Goal: Transaction & Acquisition: Obtain resource

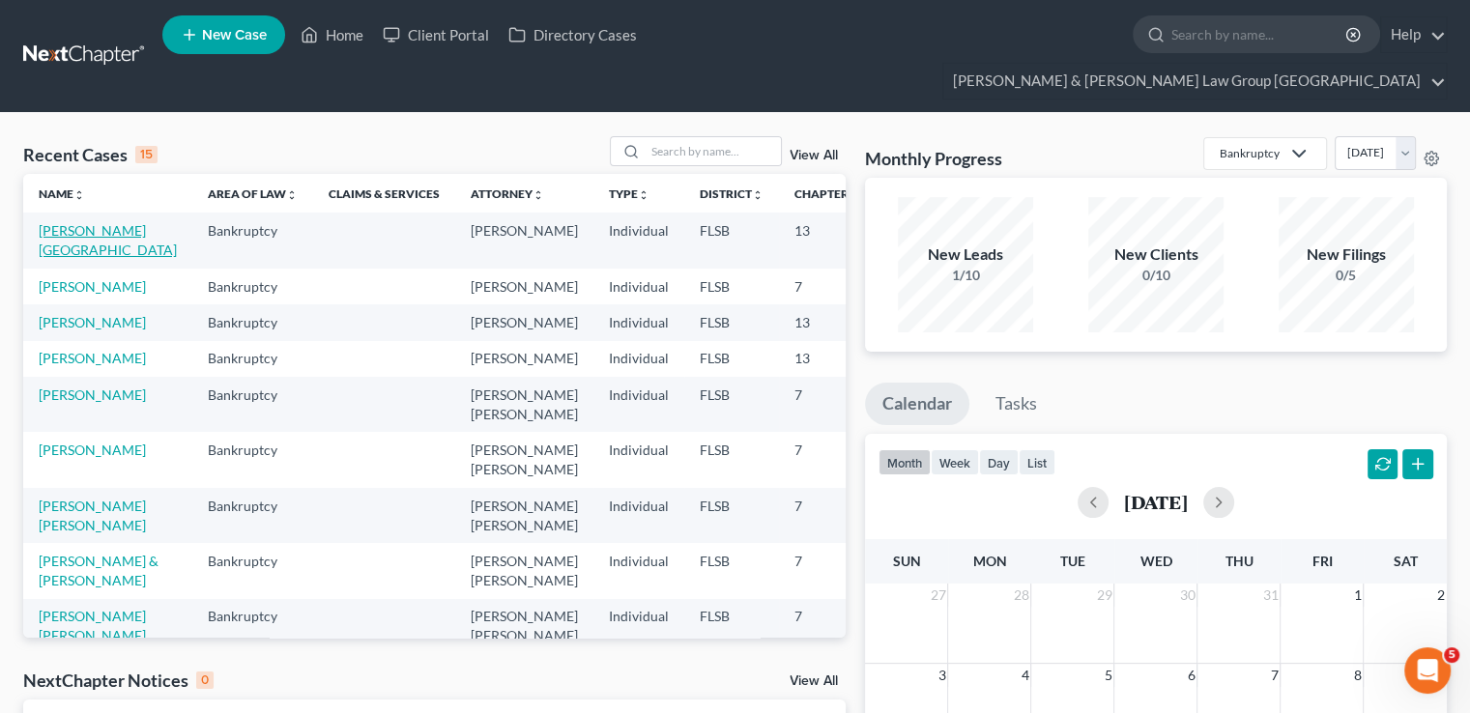
click at [66, 222] on link "[PERSON_NAME][GEOGRAPHIC_DATA]" at bounding box center [108, 240] width 138 height 36
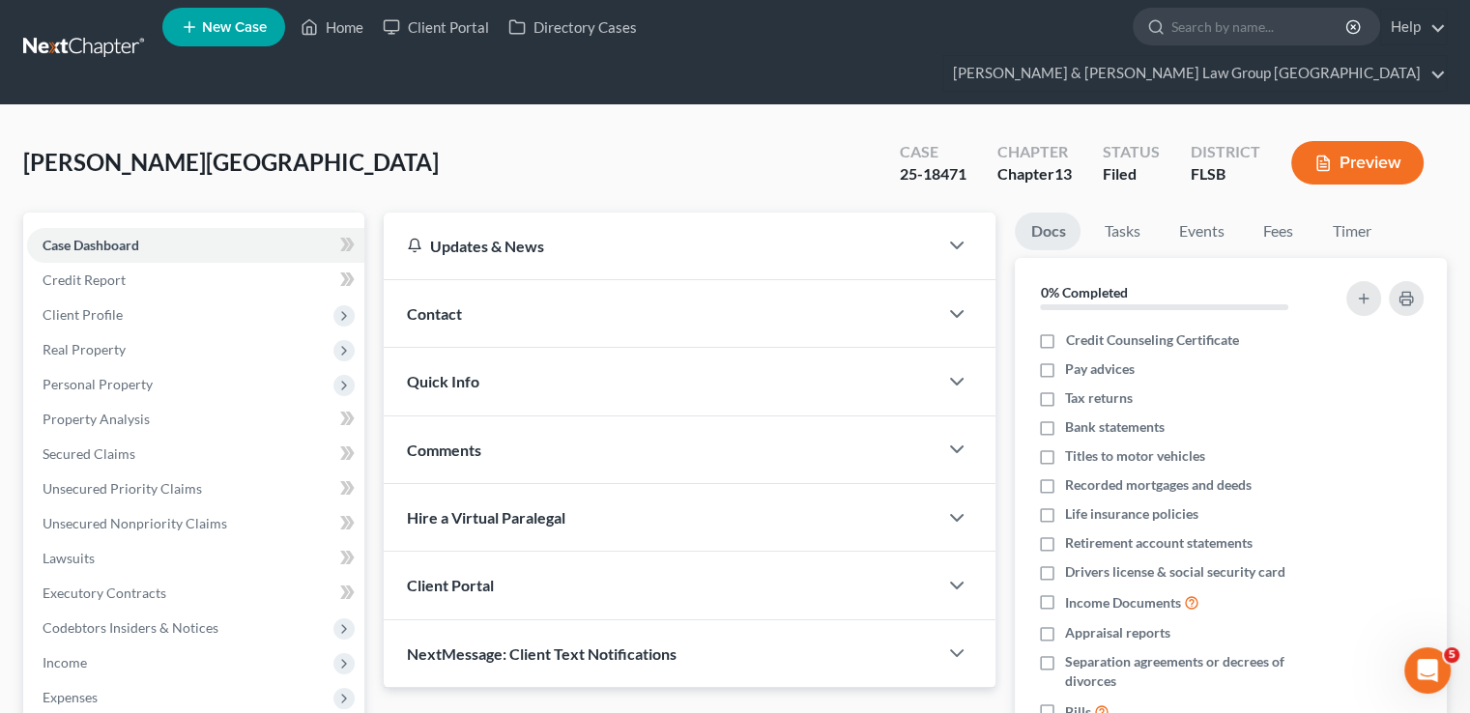
scroll to position [348, 0]
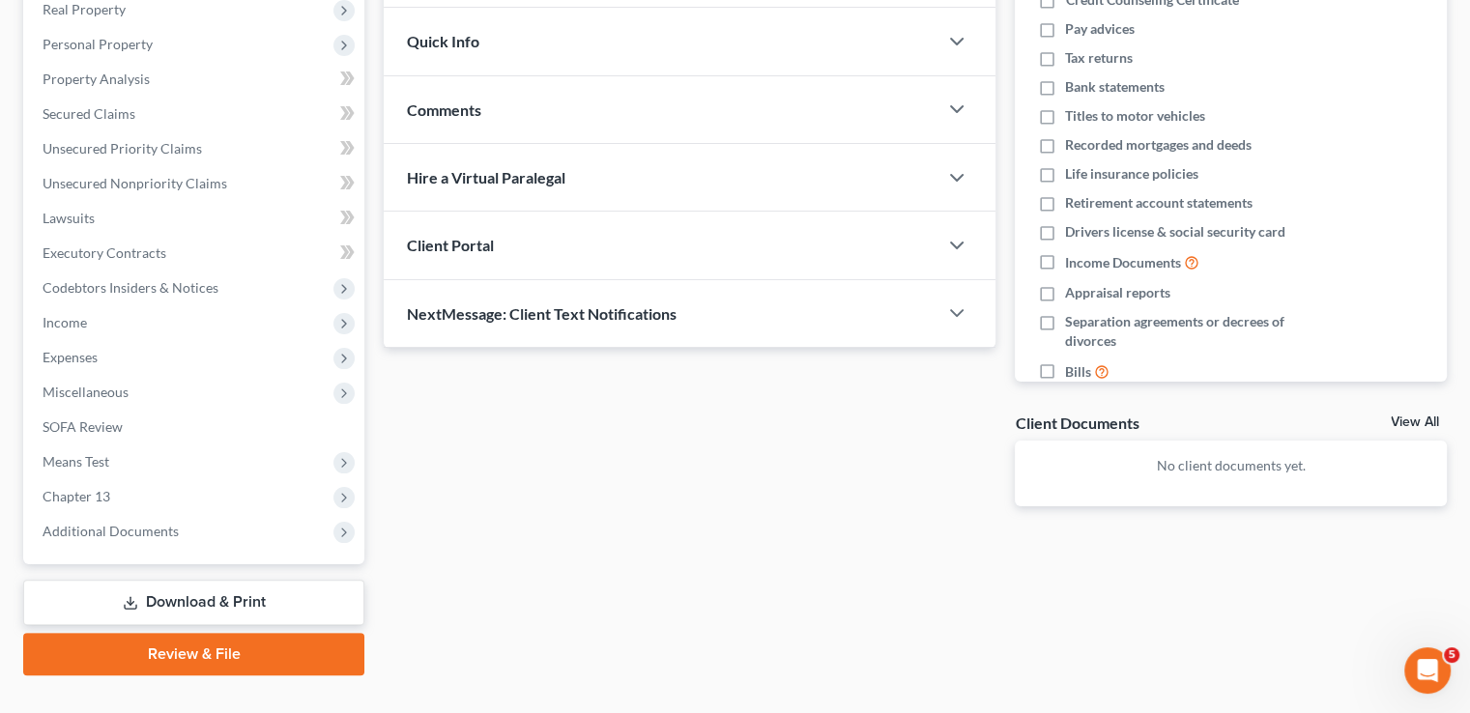
click at [168, 580] on link "Download & Print" at bounding box center [193, 602] width 341 height 45
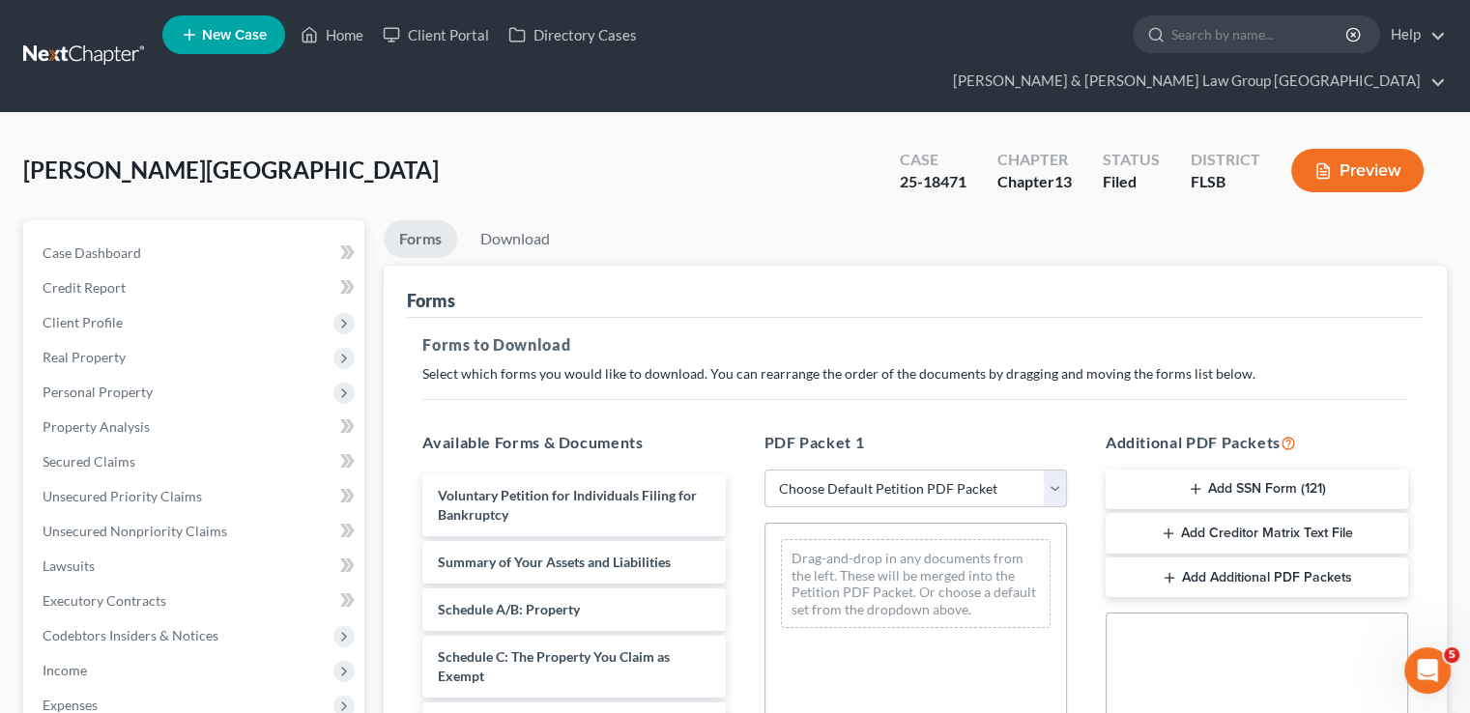
click at [881, 470] on select "Choose Default Petition PDF Packet Complete Bankruptcy Petition (all forms and …" at bounding box center [916, 489] width 303 height 39
select select "9"
click at [765, 470] on select "Choose Default Petition PDF Packet Complete Bankruptcy Petition (all forms and …" at bounding box center [916, 489] width 303 height 39
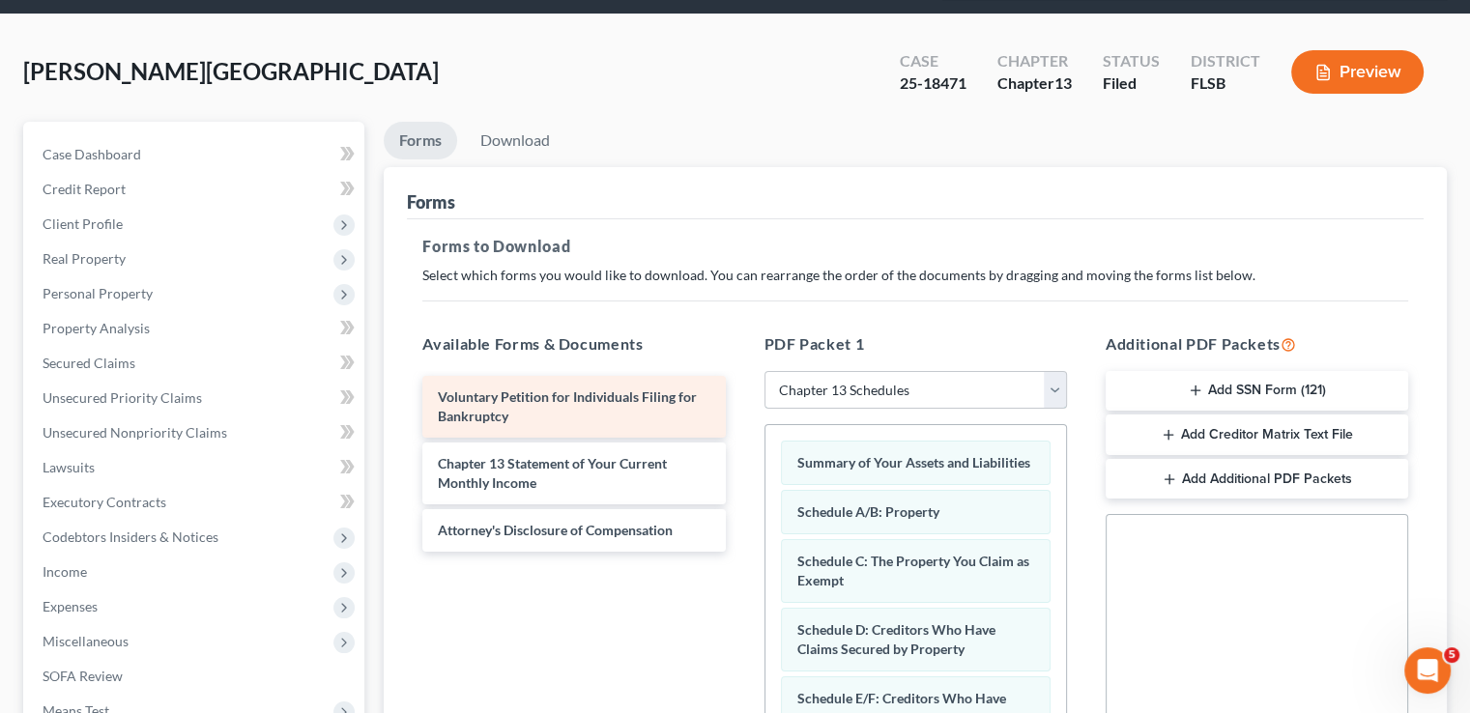
scroll to position [97, 0]
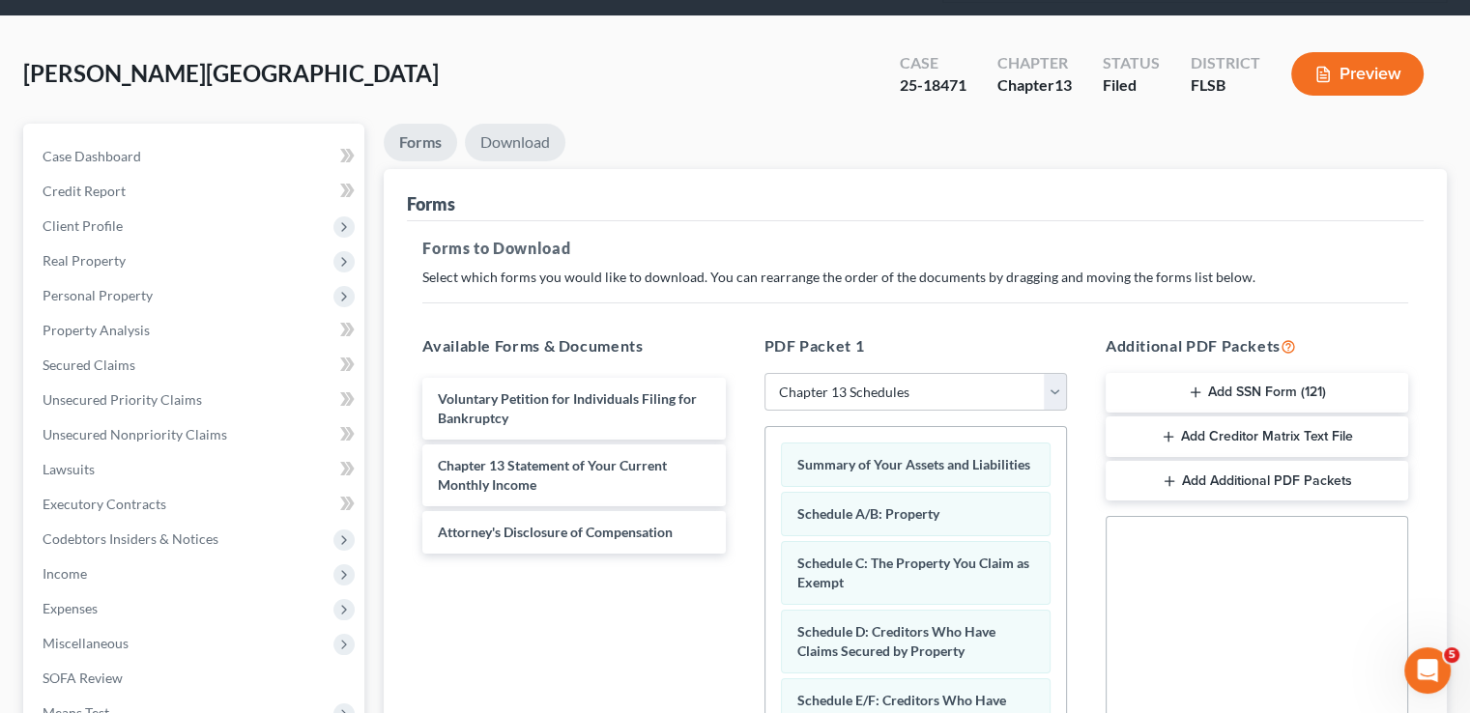
click at [536, 124] on link "Download" at bounding box center [515, 143] width 101 height 38
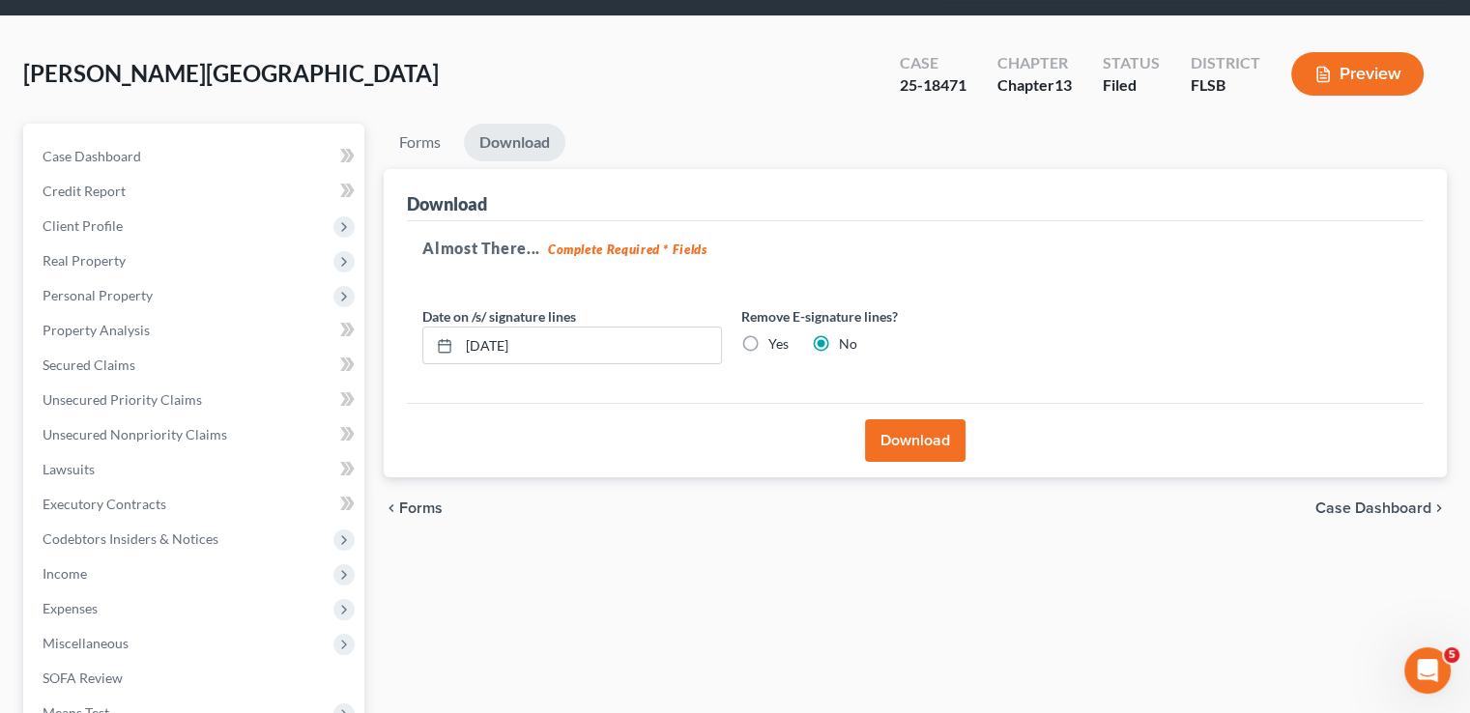
click at [909, 420] on button "Download" at bounding box center [915, 441] width 101 height 43
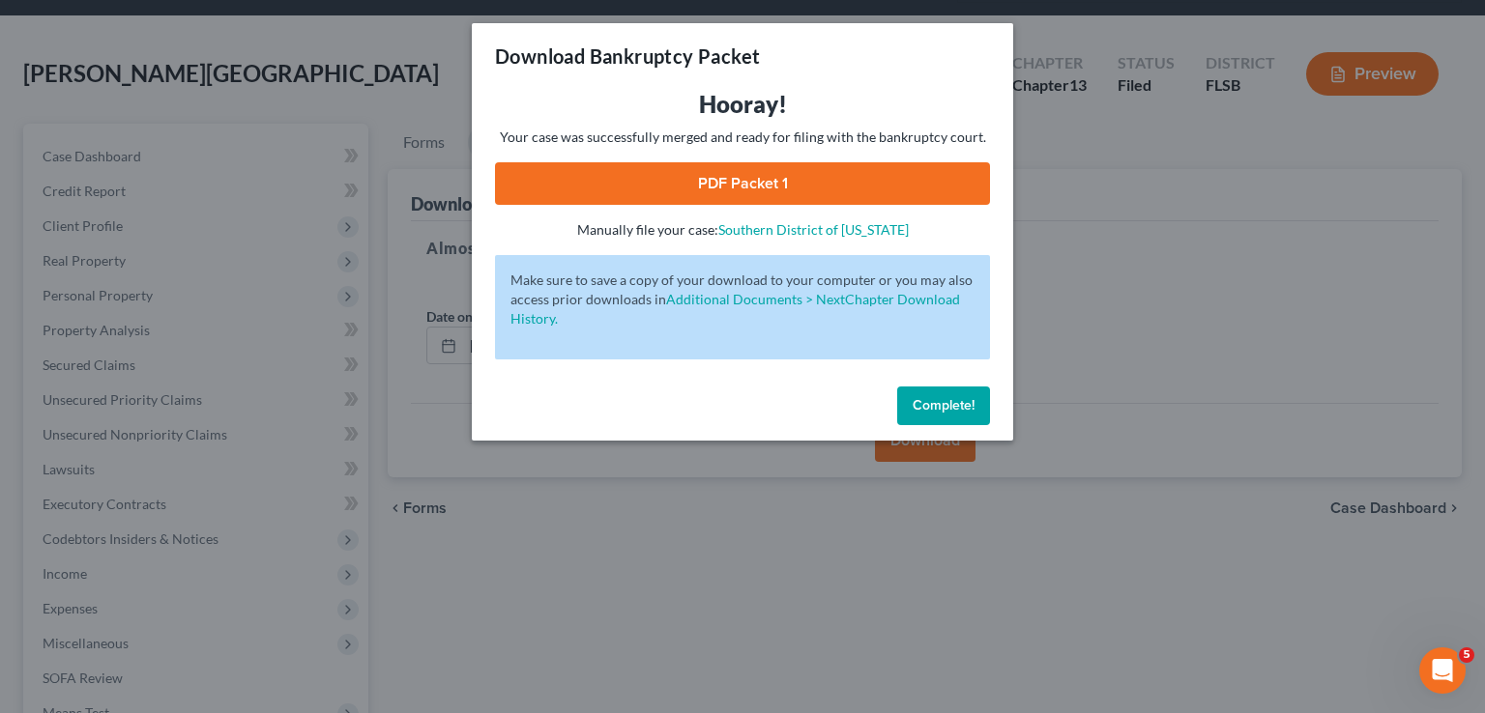
click at [786, 190] on link "PDF Packet 1" at bounding box center [742, 183] width 495 height 43
click at [951, 414] on button "Complete!" at bounding box center [943, 406] width 93 height 39
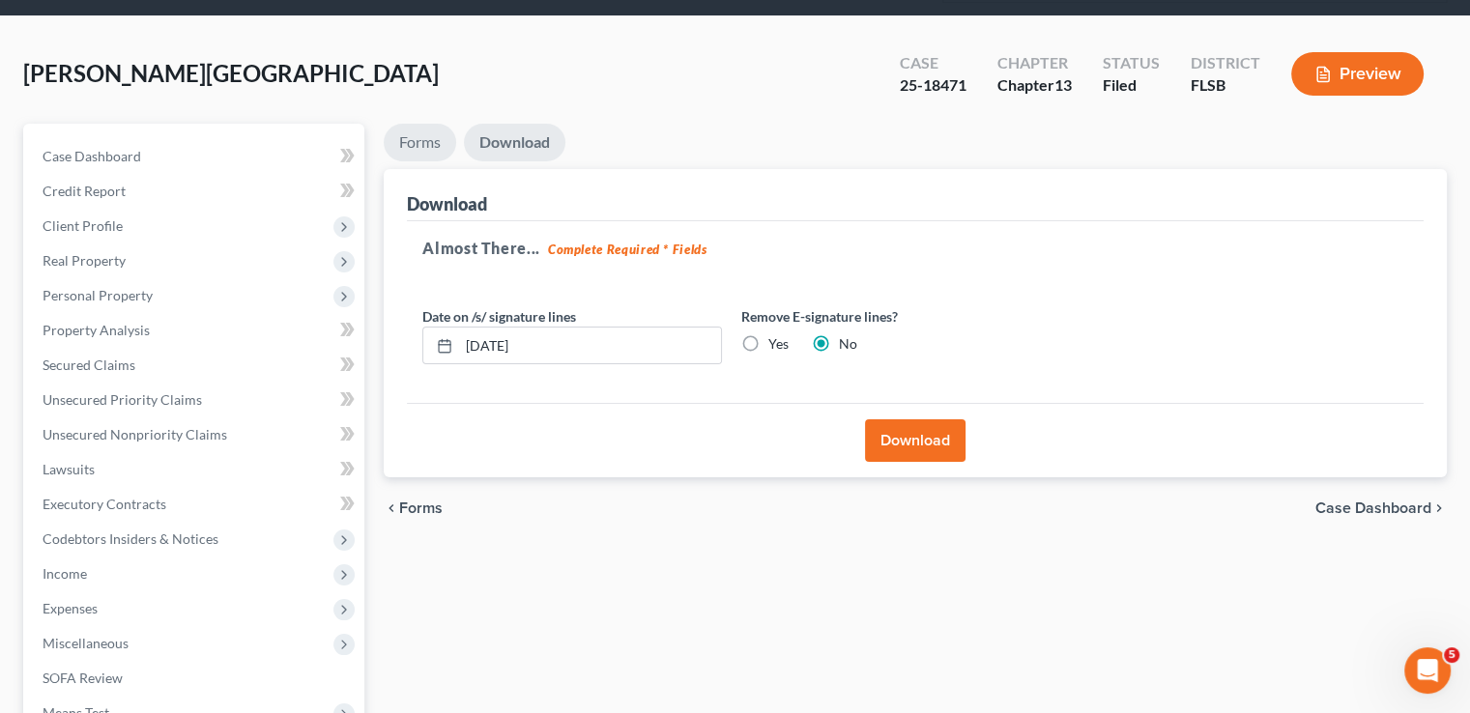
click at [433, 124] on link "Forms" at bounding box center [420, 143] width 73 height 38
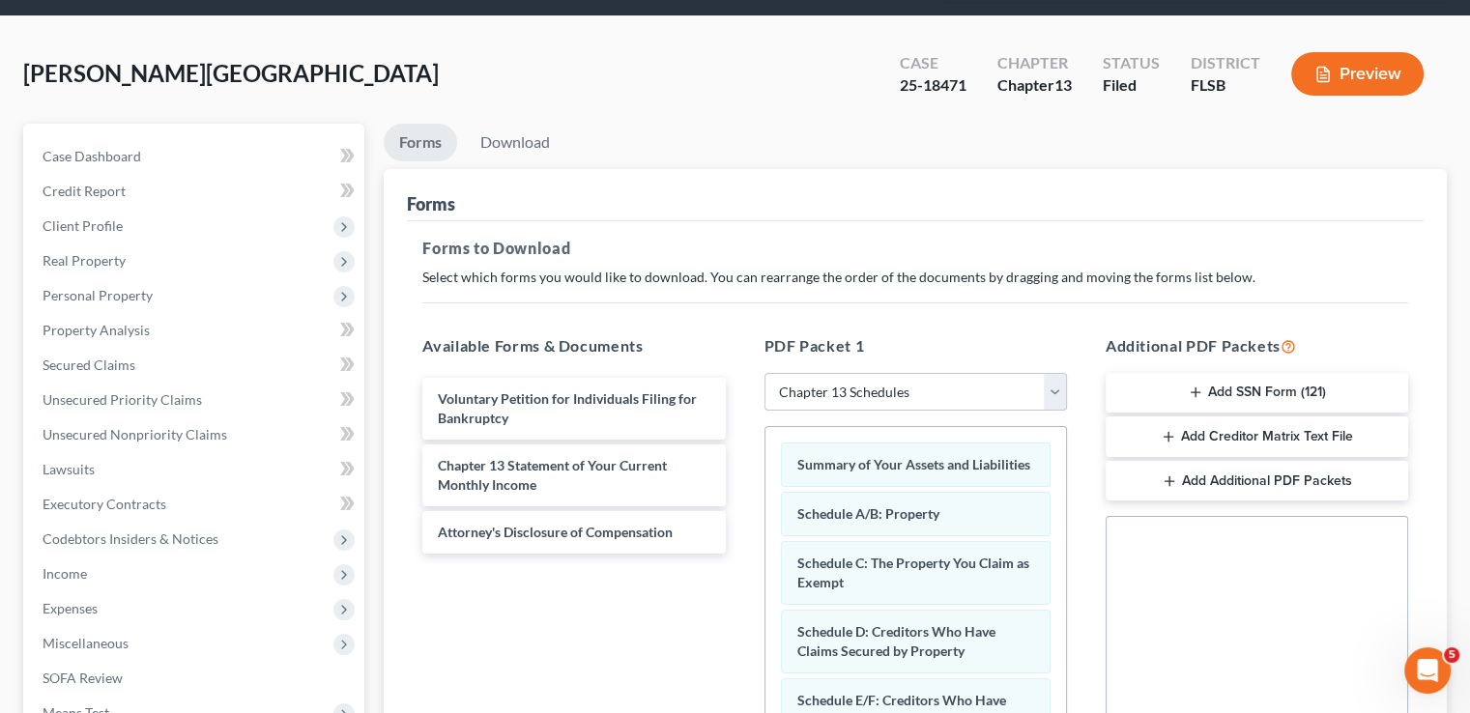
click at [812, 373] on select "Choose Default Petition PDF Packet Complete Bankruptcy Petition (all forms and …" at bounding box center [916, 392] width 303 height 39
select select
click at [765, 373] on select "Choose Default Petition PDF Packet Complete Bankruptcy Petition (all forms and …" at bounding box center [916, 392] width 303 height 39
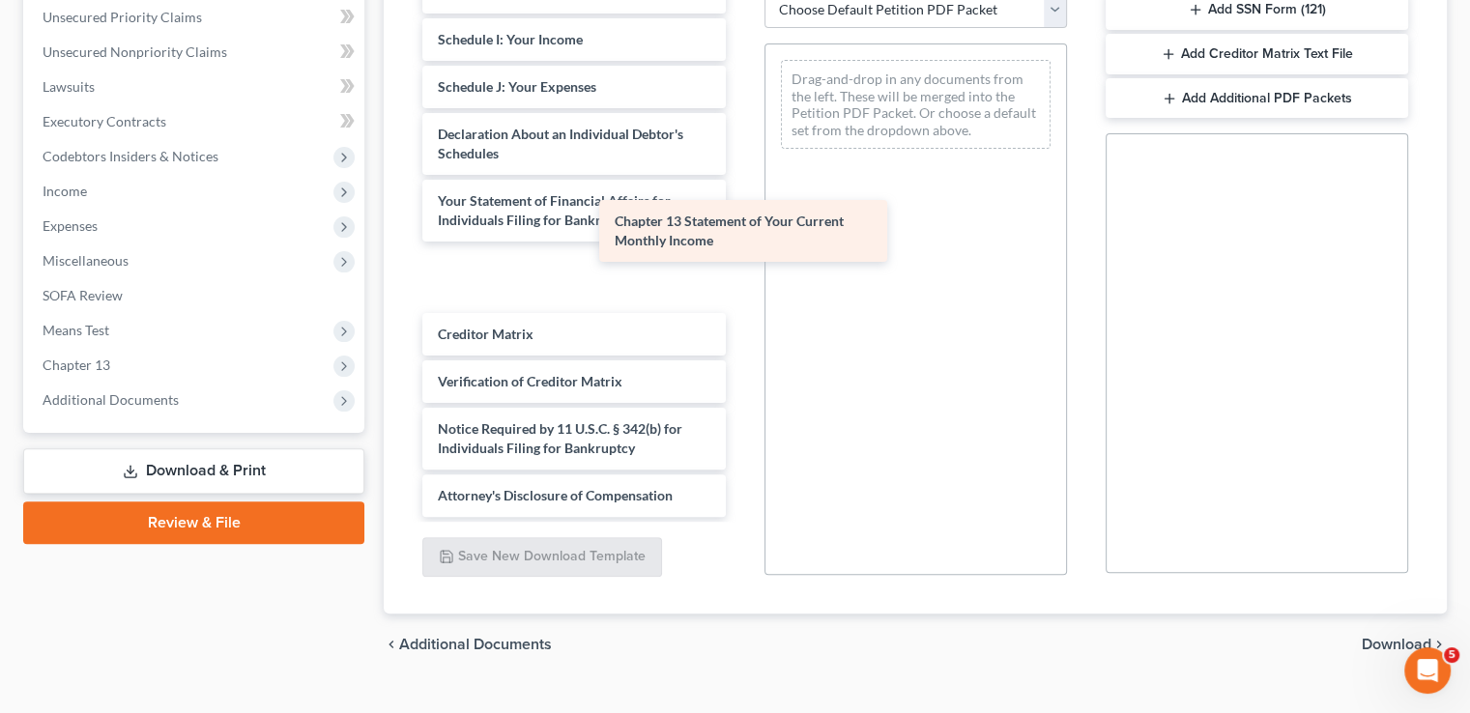
scroll to position [385, 0]
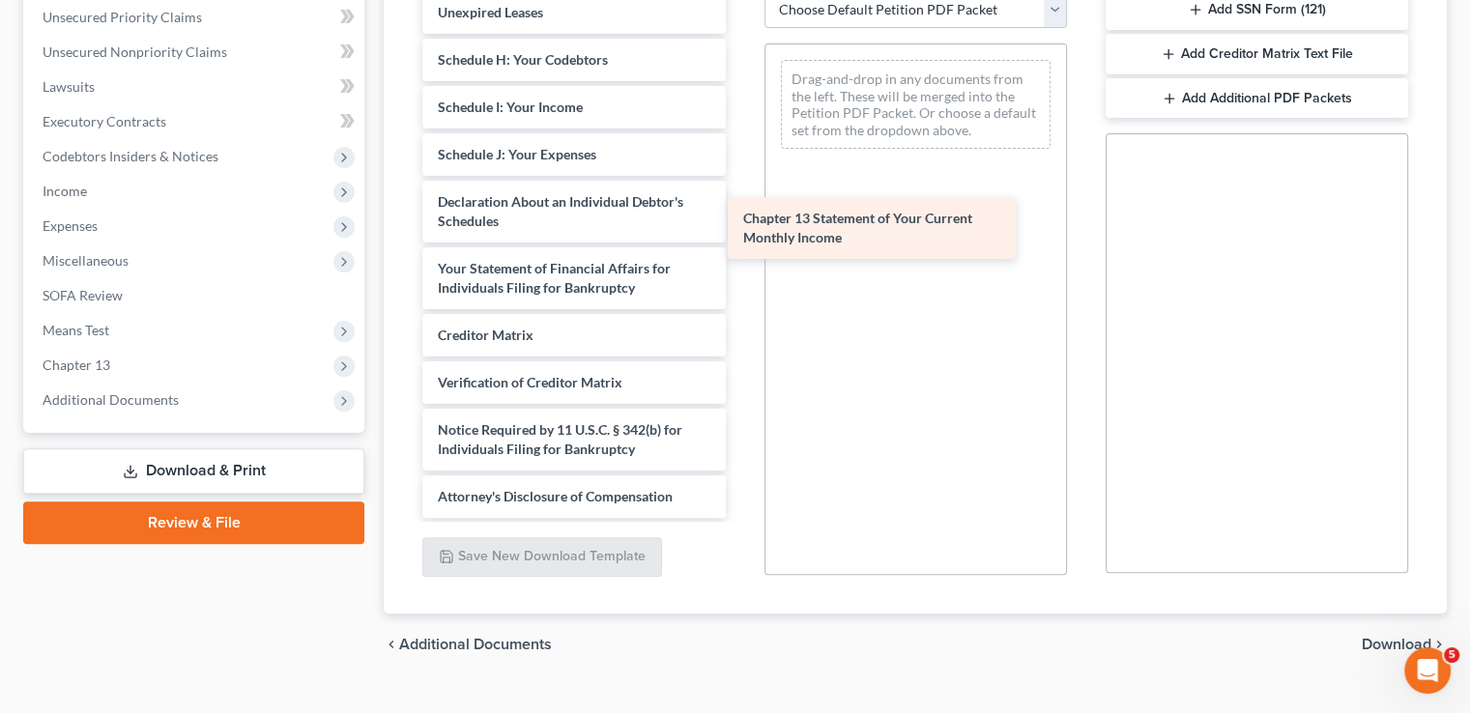
drag, startPoint x: 589, startPoint y: 235, endPoint x: 894, endPoint y: 222, distance: 305.8
click at [741, 222] on div "Chapter 13 Statement of Your Current Monthly Income Voluntary Petition for Indi…" at bounding box center [574, 64] width 334 height 908
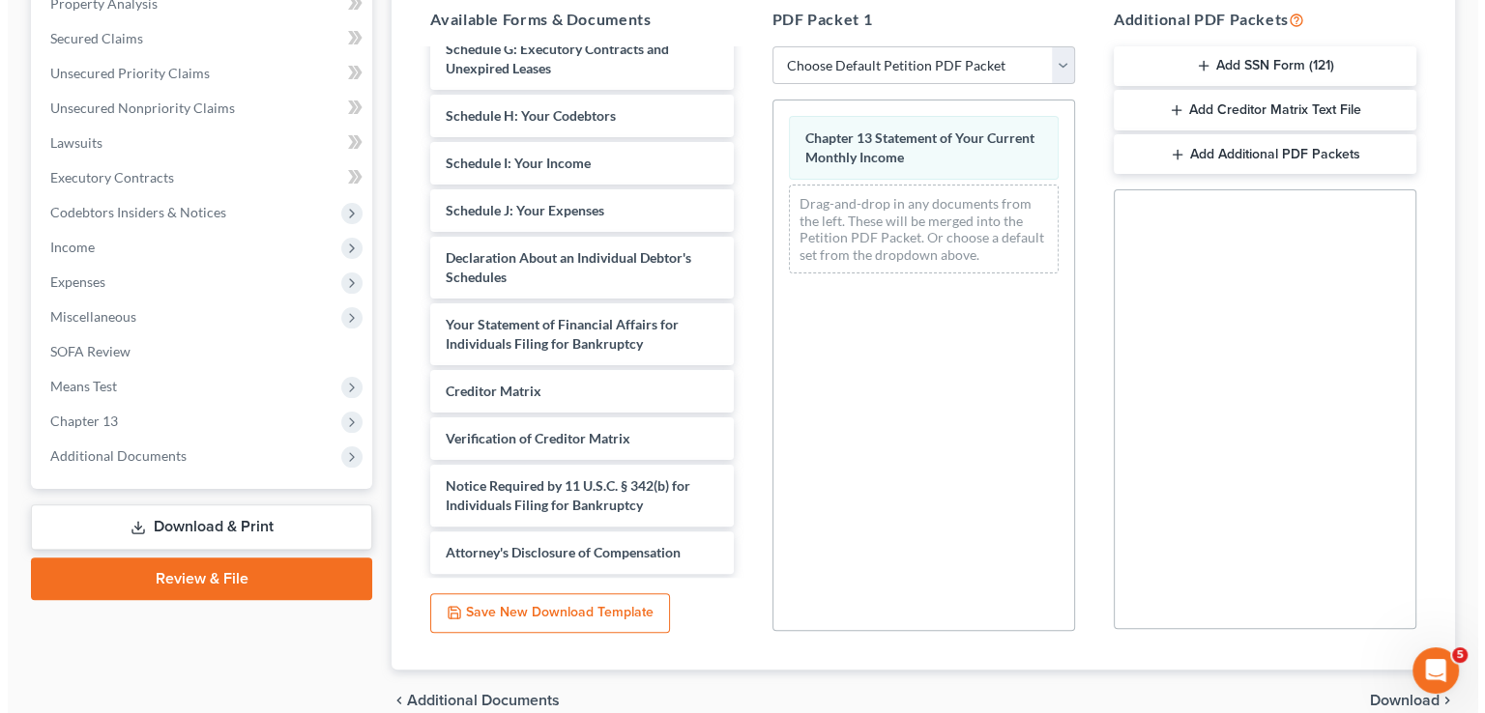
scroll to position [189, 0]
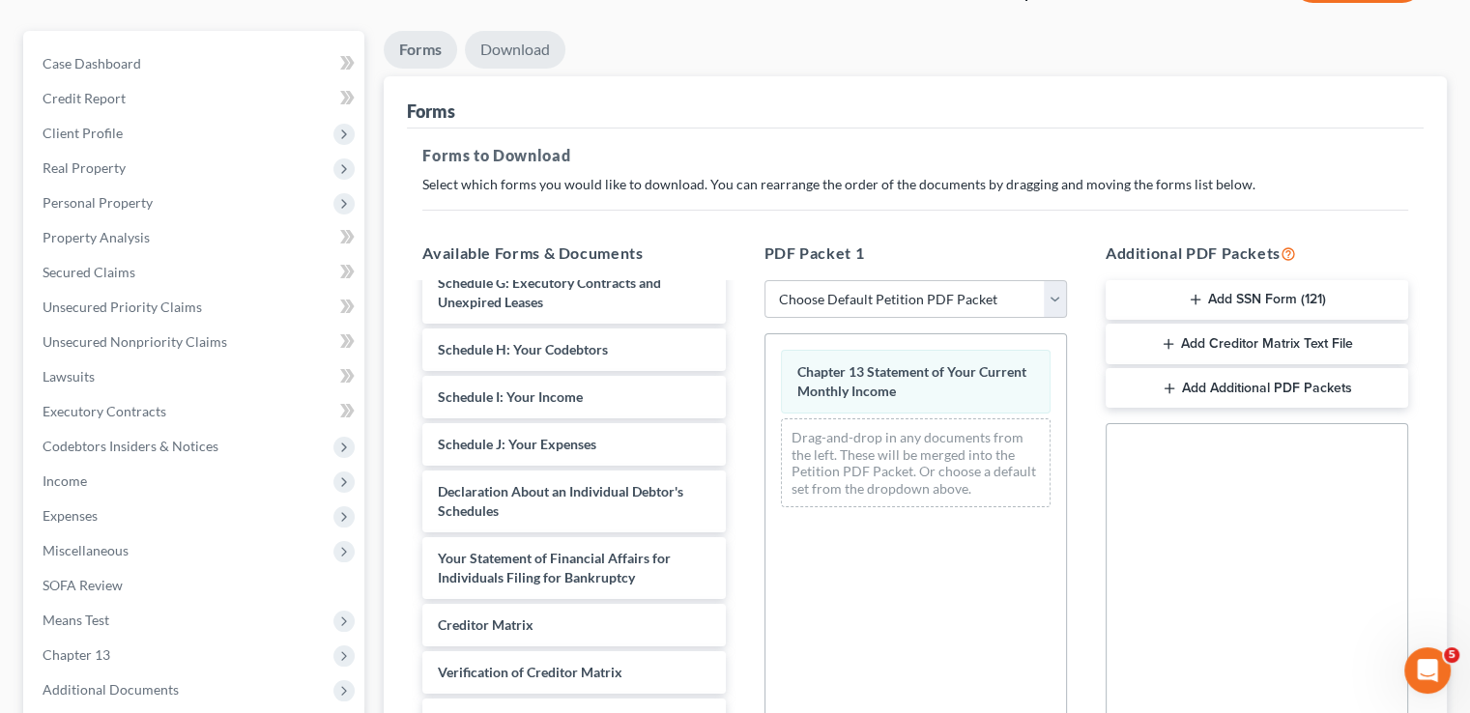
click at [534, 31] on link "Download" at bounding box center [515, 50] width 101 height 38
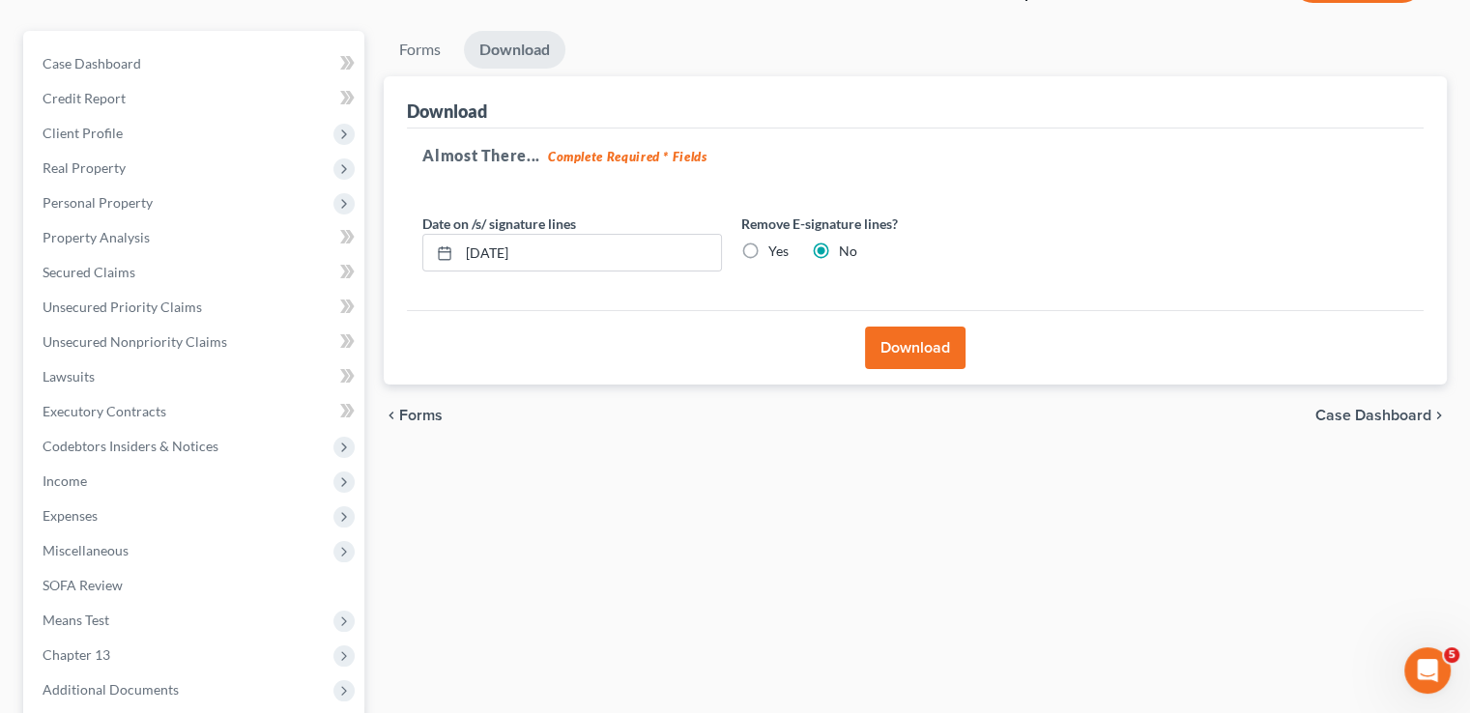
click at [926, 327] on button "Download" at bounding box center [915, 348] width 101 height 43
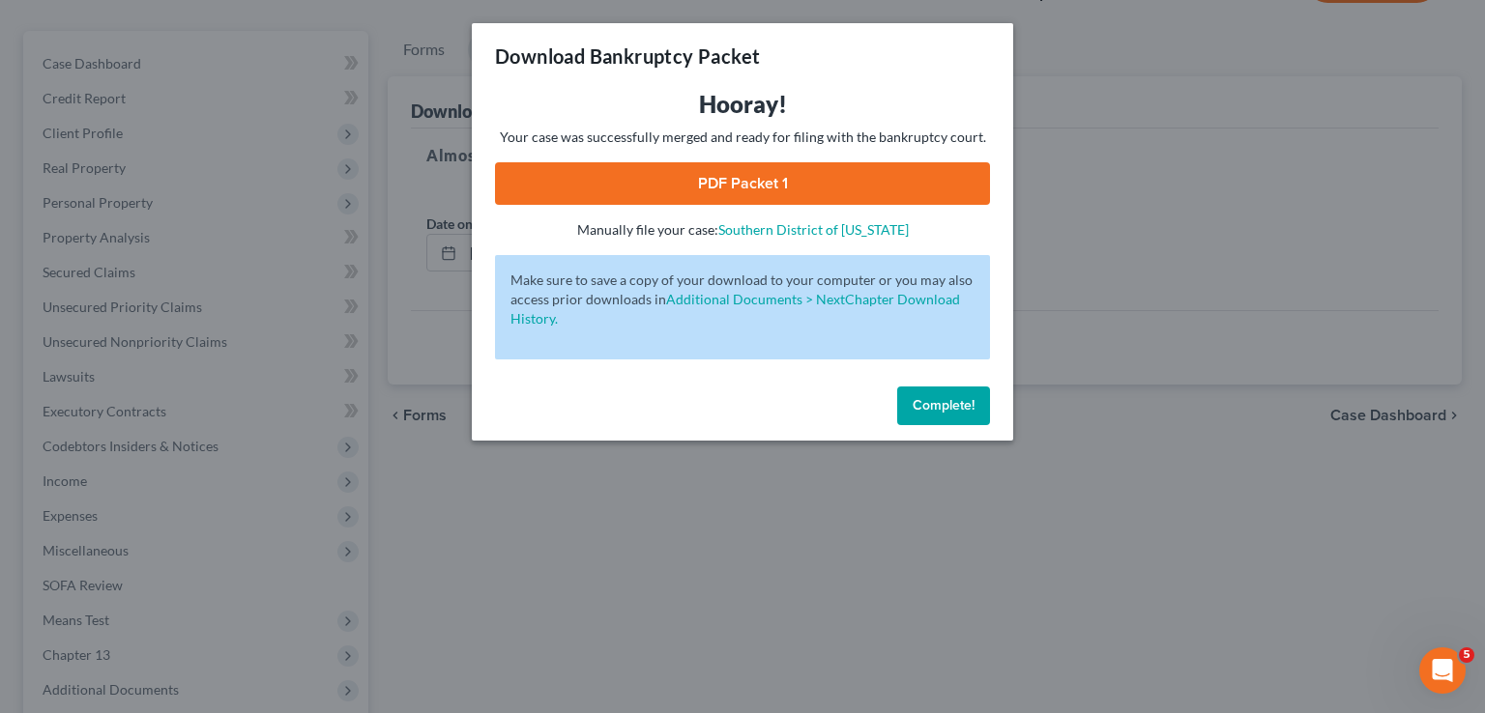
click at [804, 183] on link "PDF Packet 1" at bounding box center [742, 183] width 495 height 43
